Goal: Information Seeking & Learning: Learn about a topic

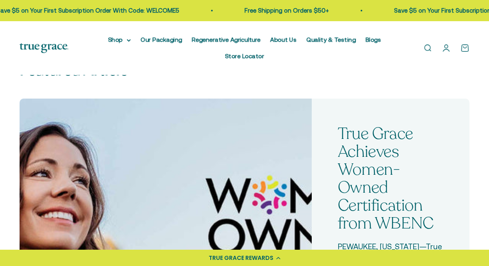
scroll to position [226, 0]
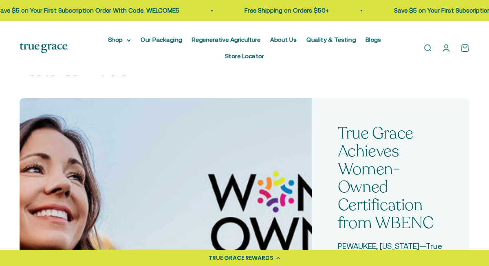
click at [359, 145] on link "True Grace Achieves Women-Owned Certification from WBENC" at bounding box center [386, 178] width 96 height 112
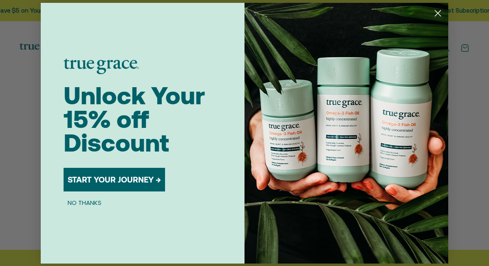
scroll to position [553, 0]
click at [436, 11] on icon "Close dialog" at bounding box center [438, 13] width 6 height 6
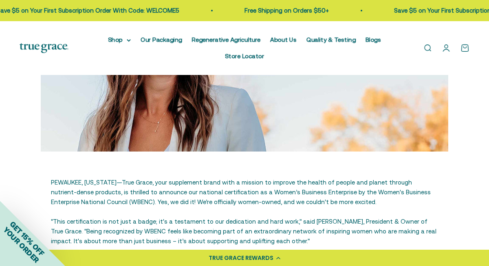
scroll to position [231, 0]
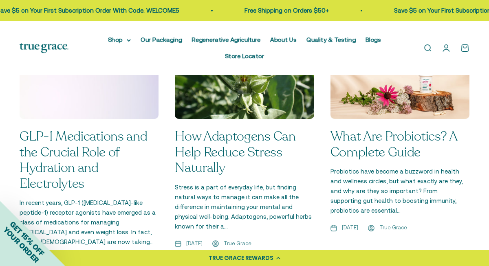
scroll to position [613, 0]
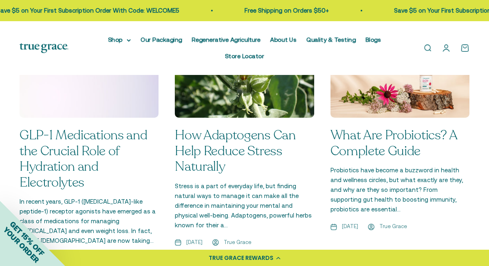
click at [222, 126] on link "How Adaptogens Can Help Reduce Stress Naturally" at bounding box center [235, 150] width 121 height 49
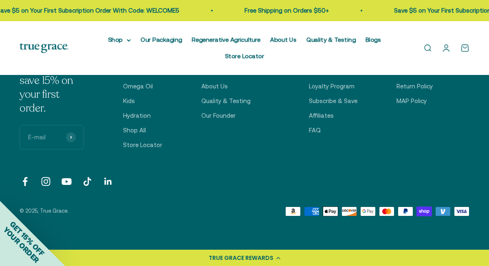
scroll to position [1038, 0]
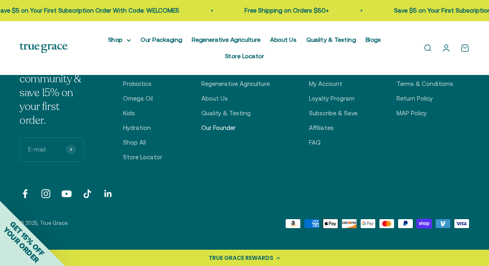
click at [225, 123] on link "Our Founder" at bounding box center [218, 128] width 34 height 10
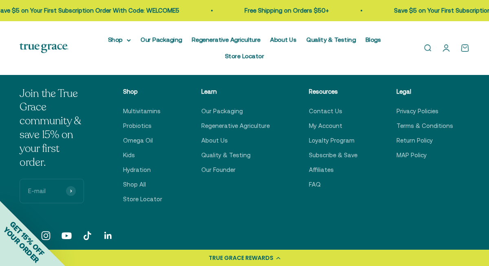
scroll to position [1257, 0]
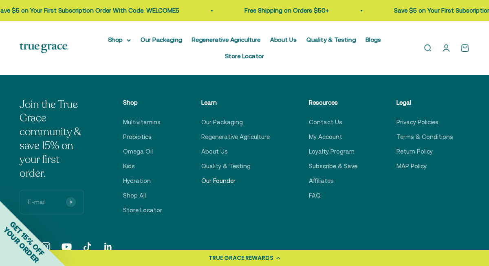
click at [232, 176] on link "Our Founder" at bounding box center [218, 181] width 34 height 10
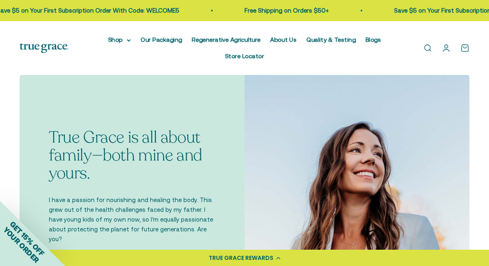
scroll to position [220, 0]
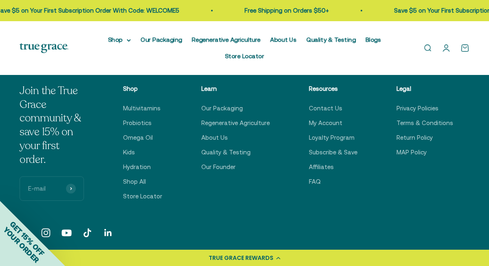
scroll to position [998, 0]
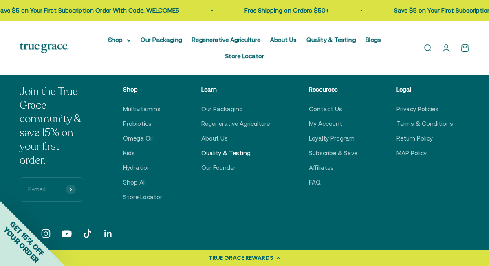
click at [218, 148] on link "Quality & Testing" at bounding box center [225, 153] width 49 height 10
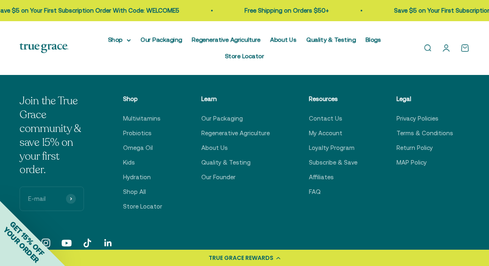
scroll to position [1167, 0]
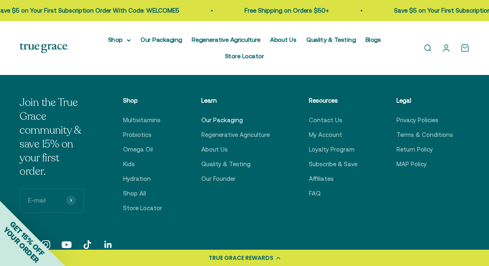
click at [228, 115] on link "Our Packaging" at bounding box center [222, 120] width 42 height 10
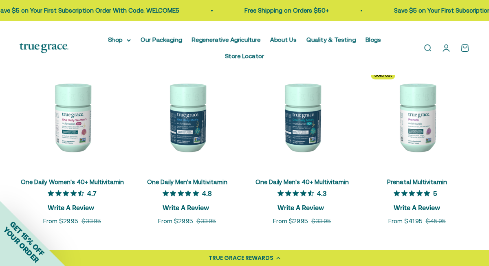
scroll to position [1773, 0]
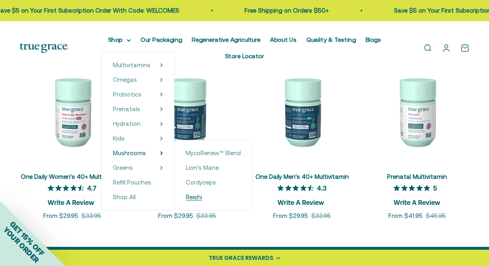
click at [186, 196] on span "Reishi" at bounding box center [194, 196] width 16 height 7
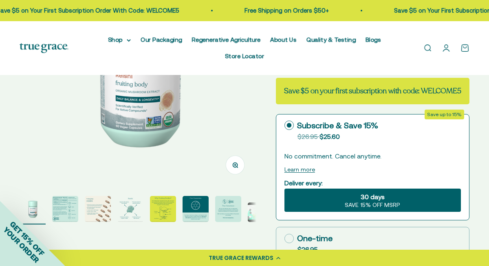
scroll to position [145, 0]
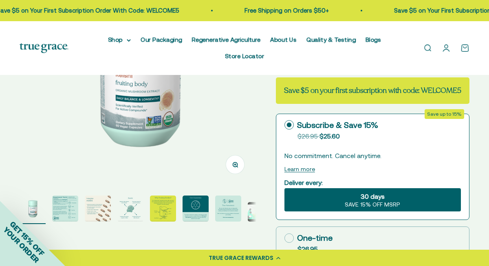
click at [132, 196] on img "Go to item 4" at bounding box center [130, 209] width 26 height 26
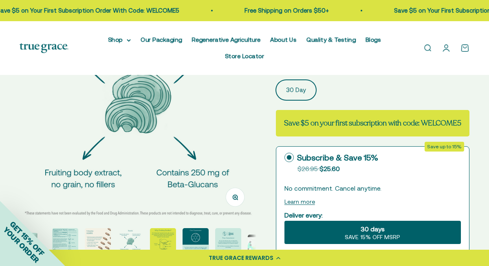
scroll to position [110, 0]
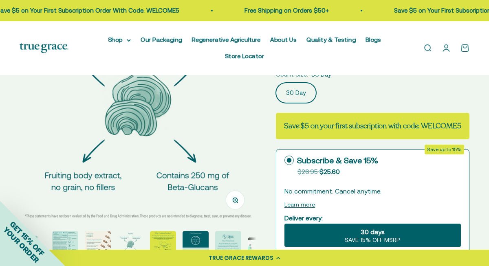
click at [61, 43] on img at bounding box center [44, 48] width 49 height 10
